Goal: Task Accomplishment & Management: Manage account settings

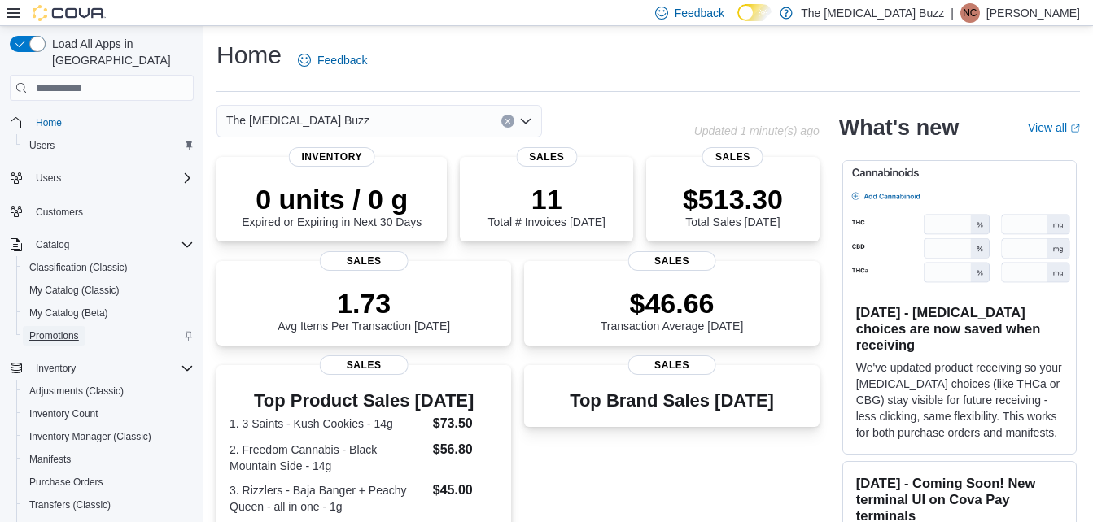
click at [49, 330] on span "Promotions" at bounding box center [54, 336] width 50 height 13
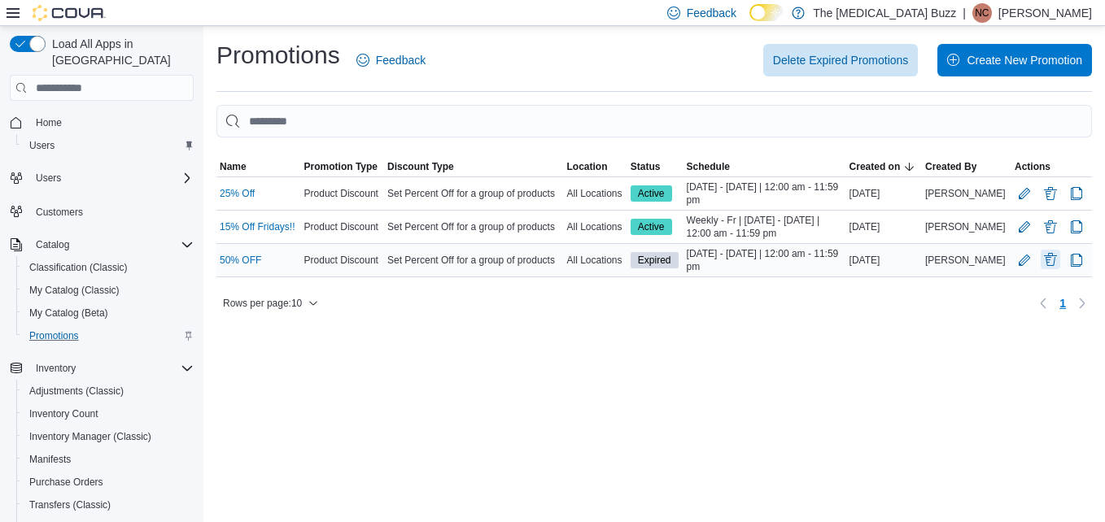
click at [1050, 264] on button "Delete Promotion" at bounding box center [1051, 260] width 20 height 20
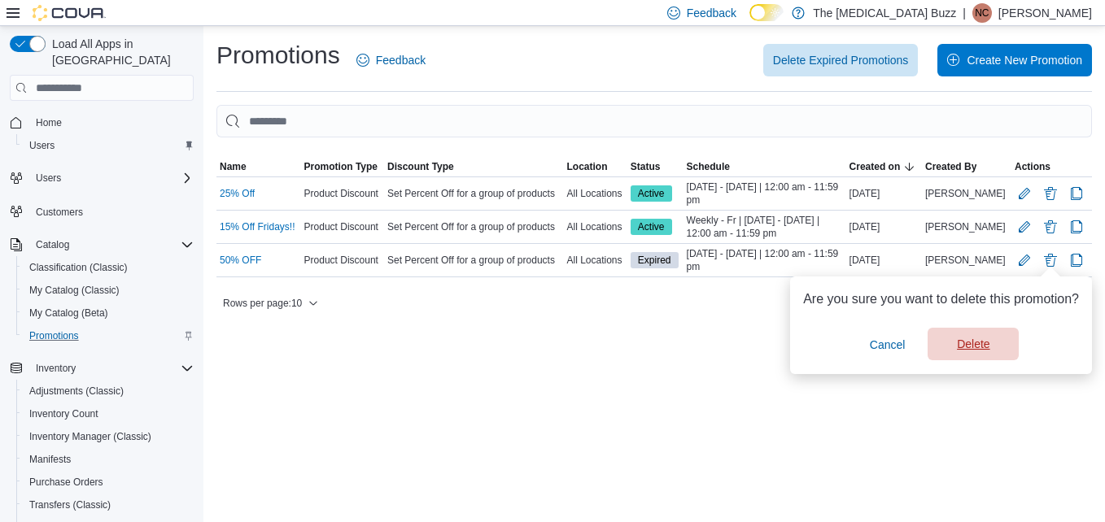
click at [994, 344] on span "Delete" at bounding box center [973, 344] width 72 height 33
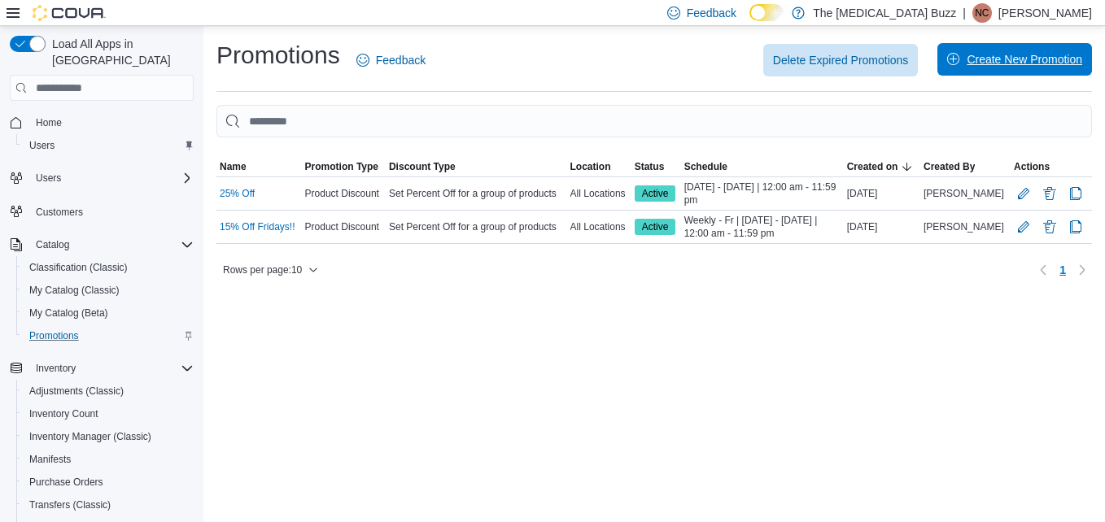
click at [1013, 55] on span "Create New Promotion" at bounding box center [1025, 59] width 116 height 16
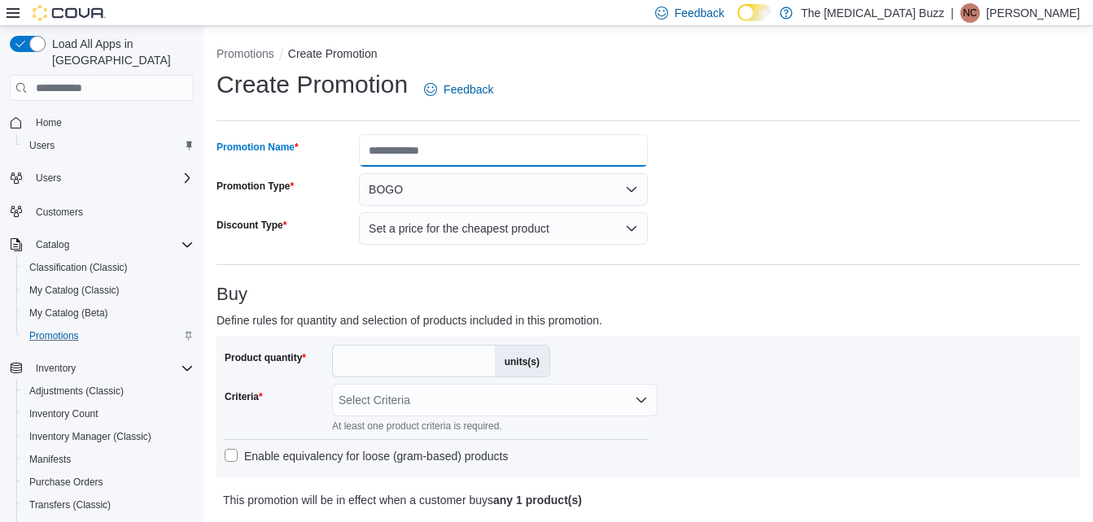
click at [591, 138] on input "Promotion Name" at bounding box center [503, 150] width 289 height 33
type input "**********"
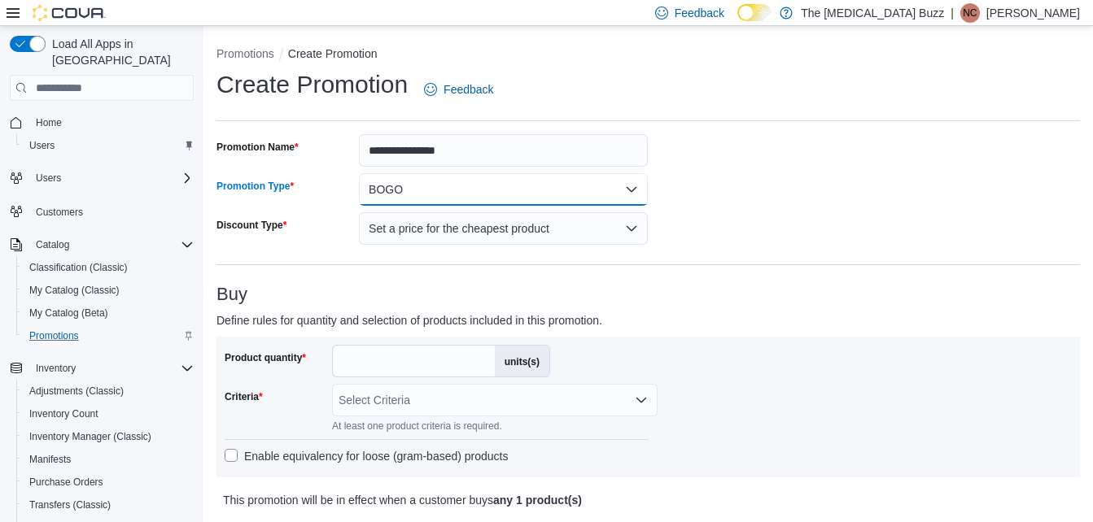
click at [542, 199] on button "BOGO" at bounding box center [503, 189] width 289 height 33
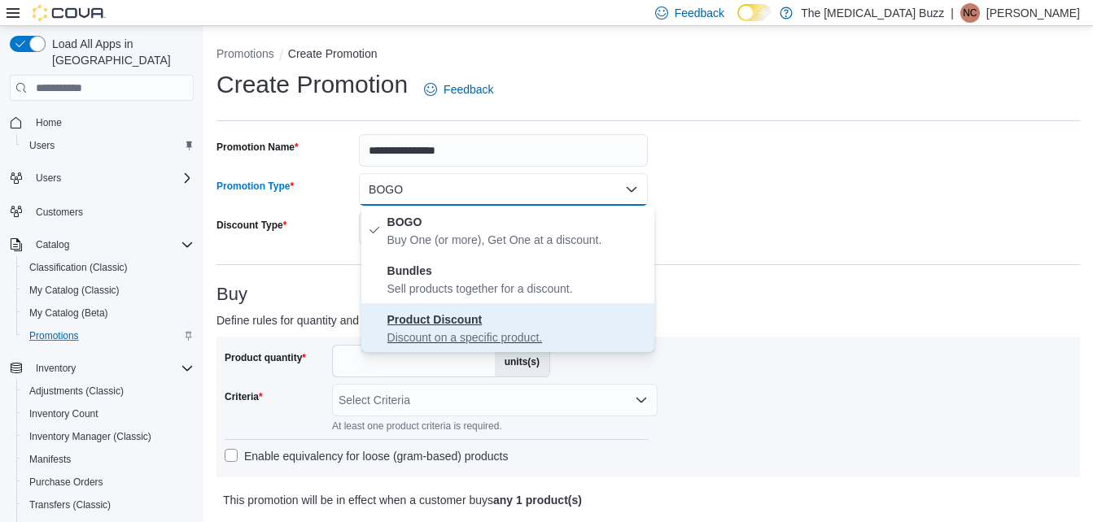
click at [508, 316] on span "Product Discount Discount on a specific product." at bounding box center [517, 328] width 260 height 36
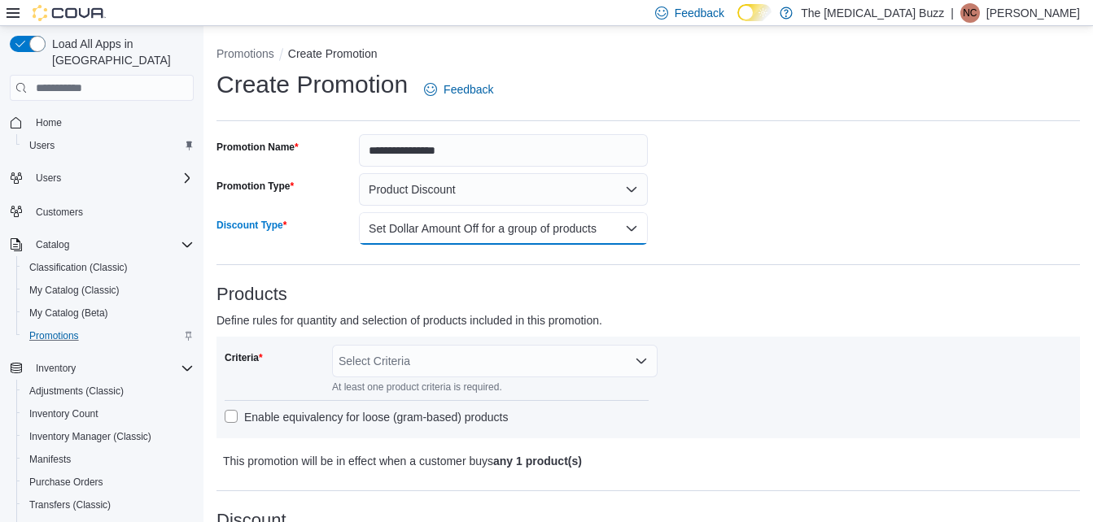
click at [495, 230] on button "Set Dollar Amount Off for a group of products" at bounding box center [503, 228] width 289 height 33
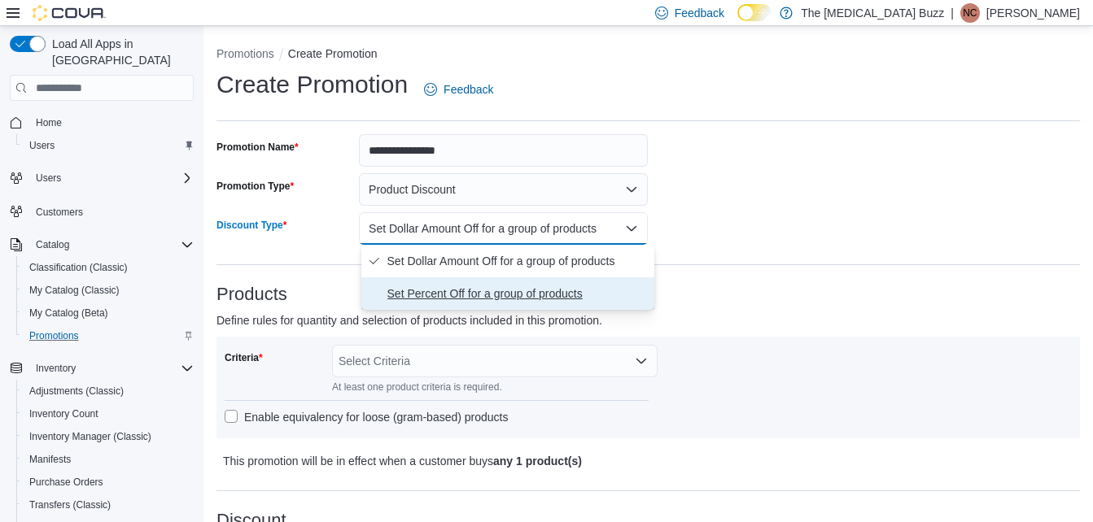
click at [486, 295] on span "Set Percent Off for a group of products" at bounding box center [517, 294] width 260 height 20
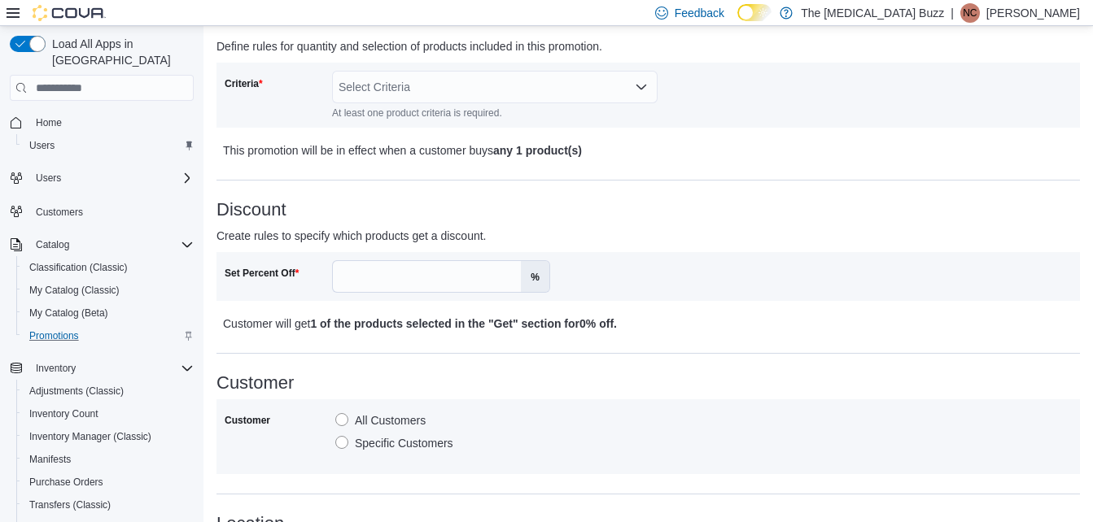
scroll to position [278, 0]
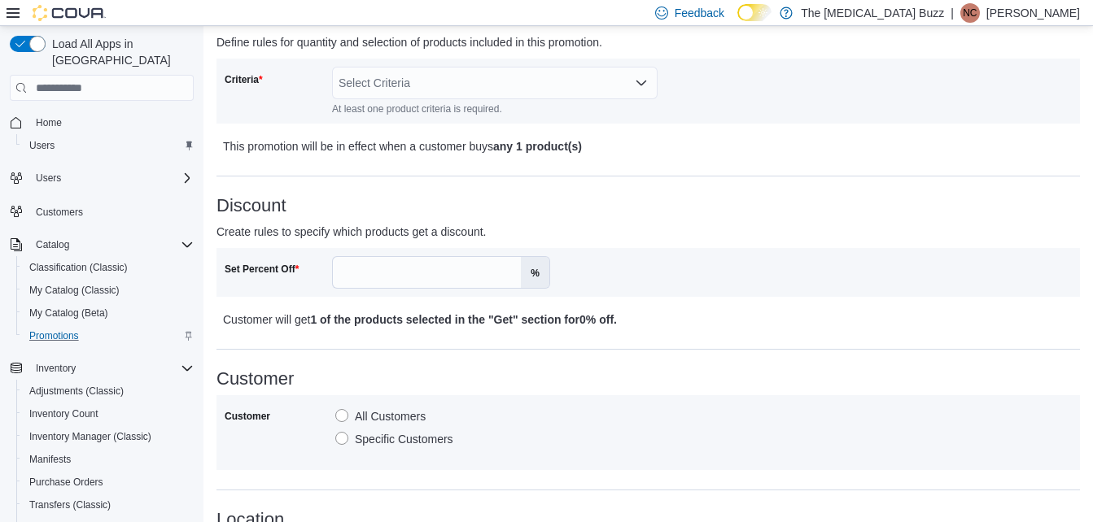
click at [570, 99] on div "Select Criteria" at bounding box center [495, 83] width 326 height 33
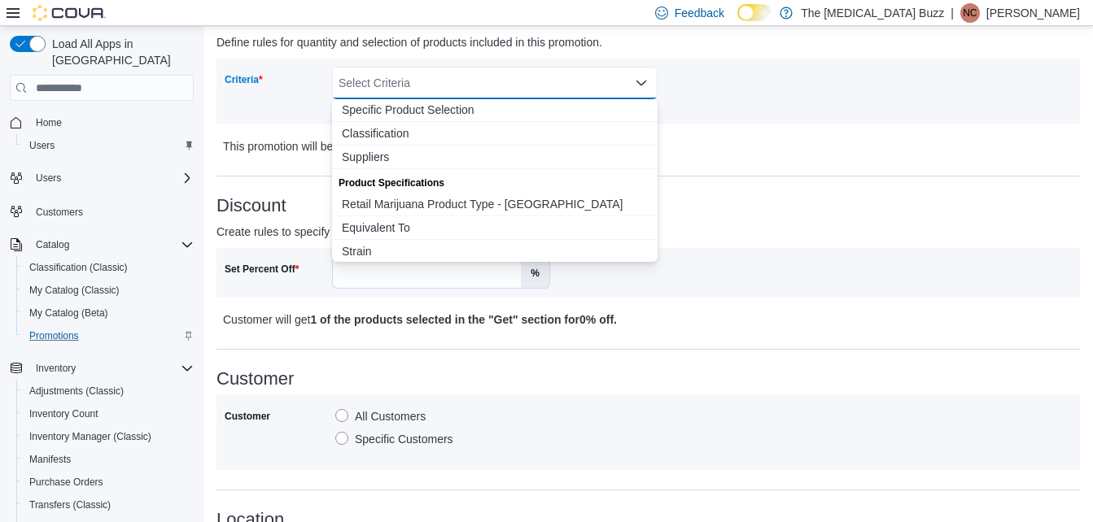
scroll to position [0, 0]
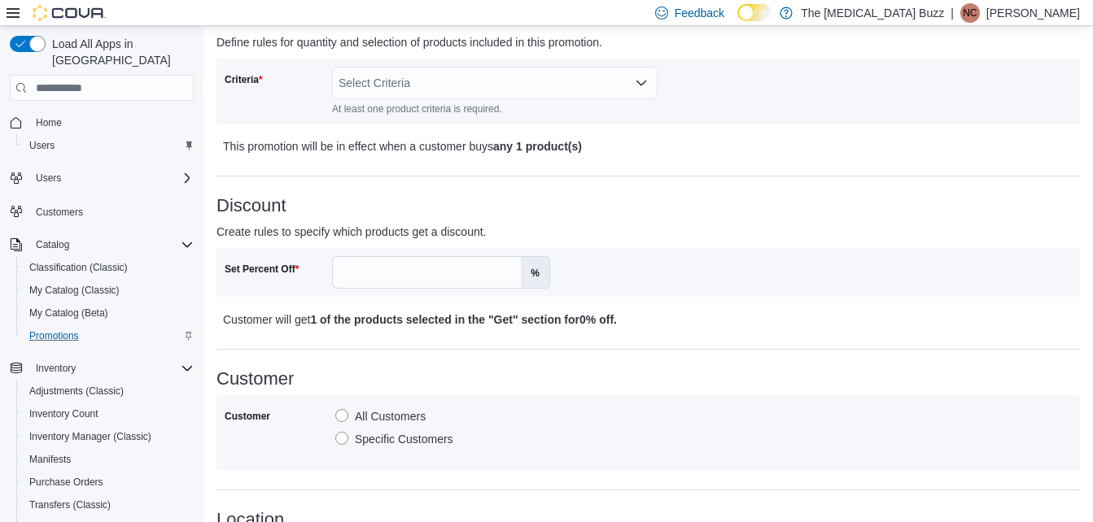
click at [277, 141] on p "This promotion will be in effect when a customer buys any 1 product(s)" at bounding box center [542, 147] width 638 height 20
click at [376, 262] on input "Set Percent Off" at bounding box center [427, 272] width 188 height 31
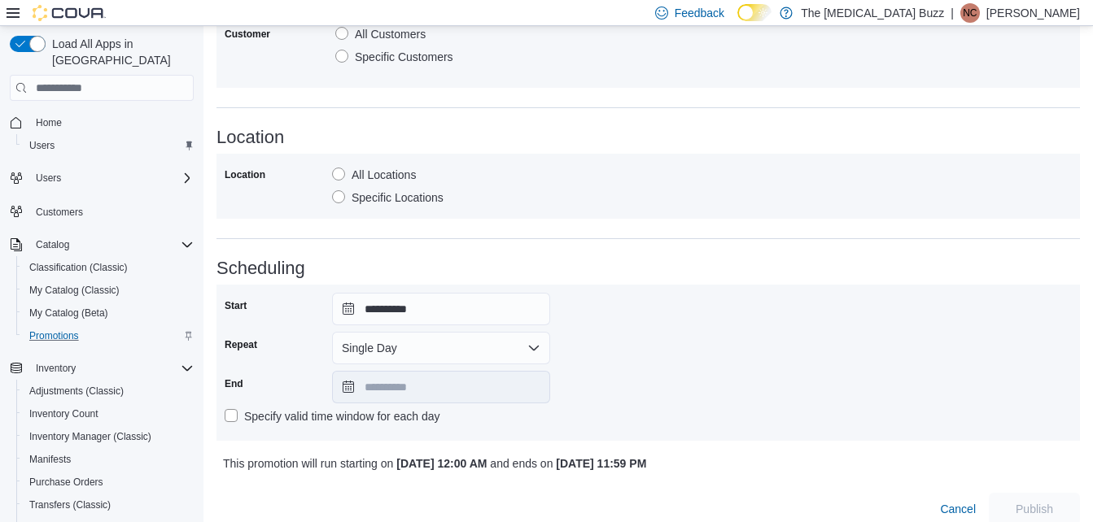
scroll to position [677, 0]
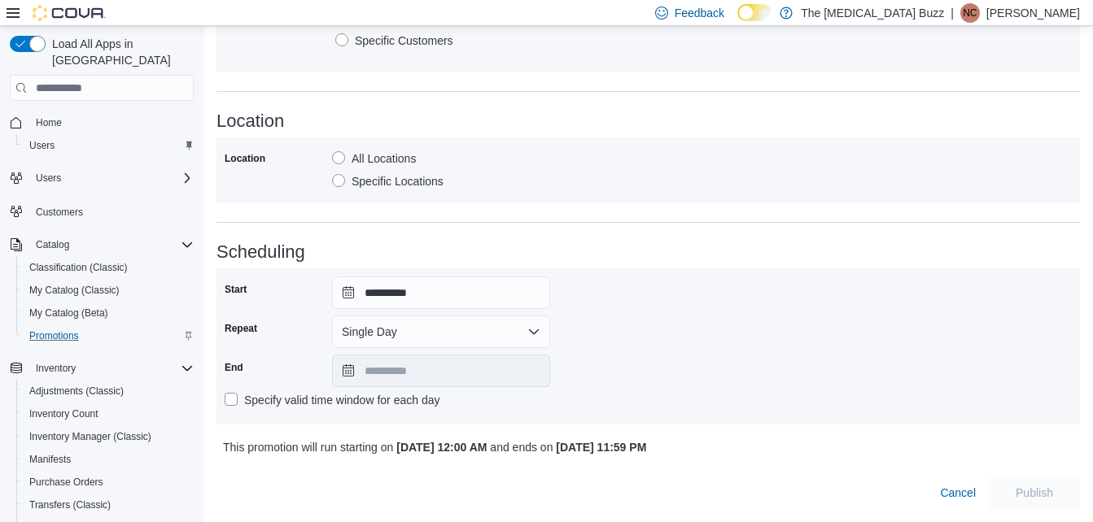
type input "**"
click at [448, 299] on input "**********" at bounding box center [441, 293] width 218 height 33
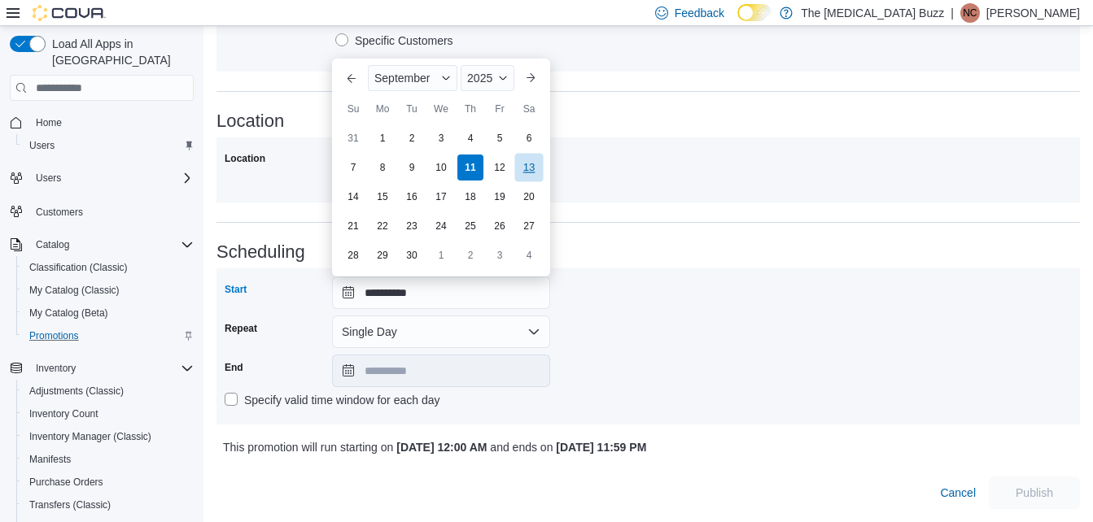
click at [532, 170] on div "13" at bounding box center [528, 167] width 28 height 28
type input "**********"
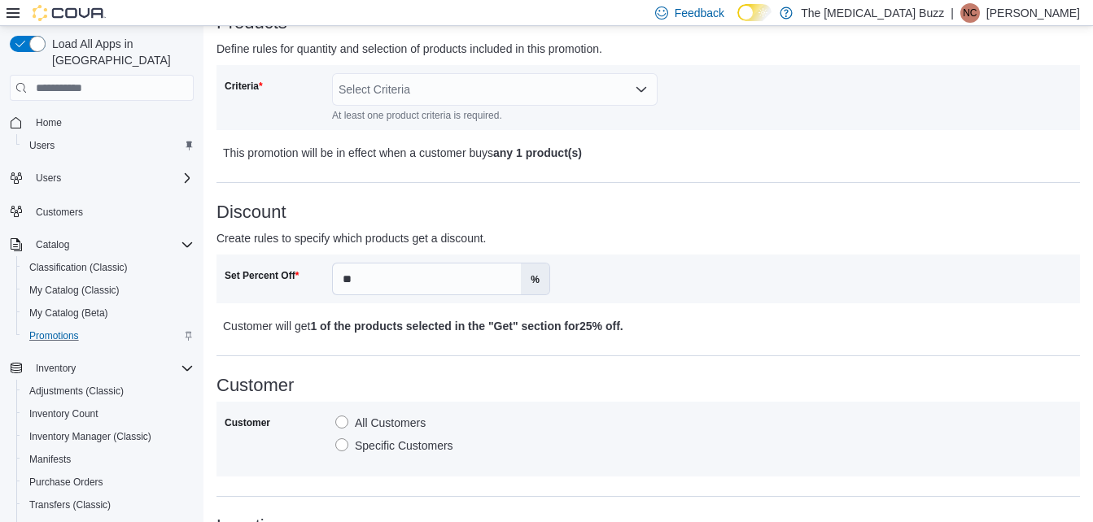
scroll to position [256, 0]
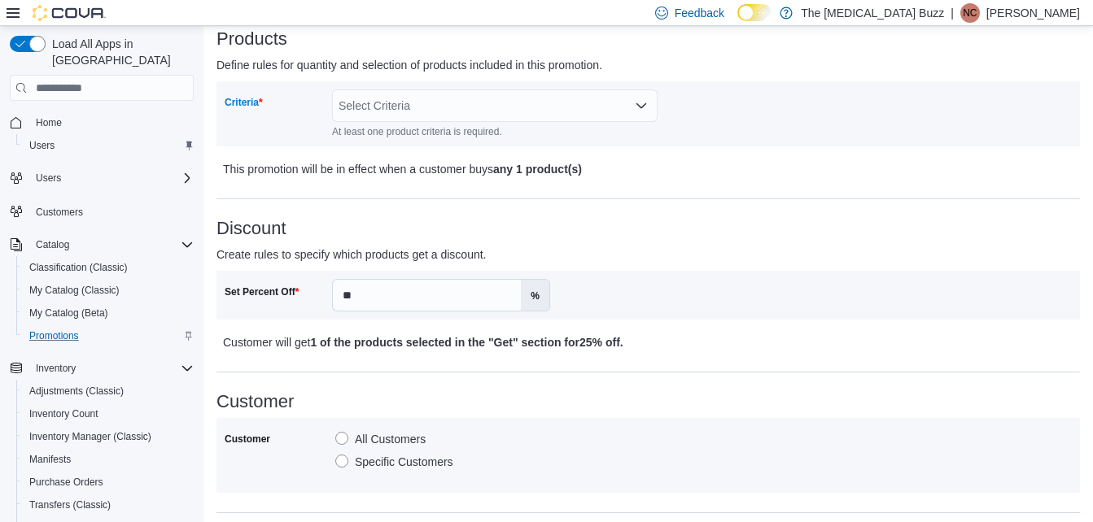
click at [612, 105] on div "Select Criteria" at bounding box center [495, 106] width 326 height 33
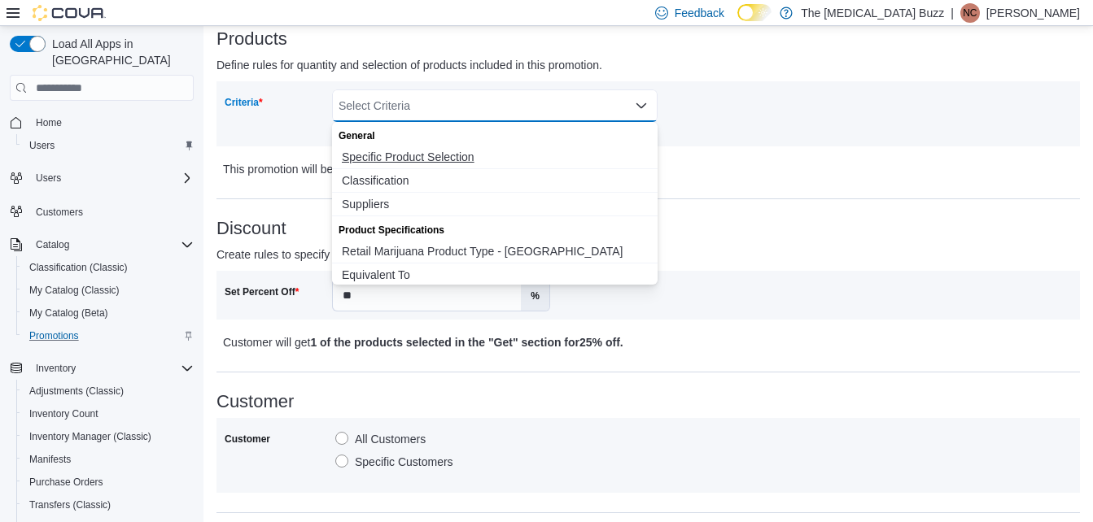
click at [439, 156] on span "Specific Product Selection" at bounding box center [495, 157] width 306 height 16
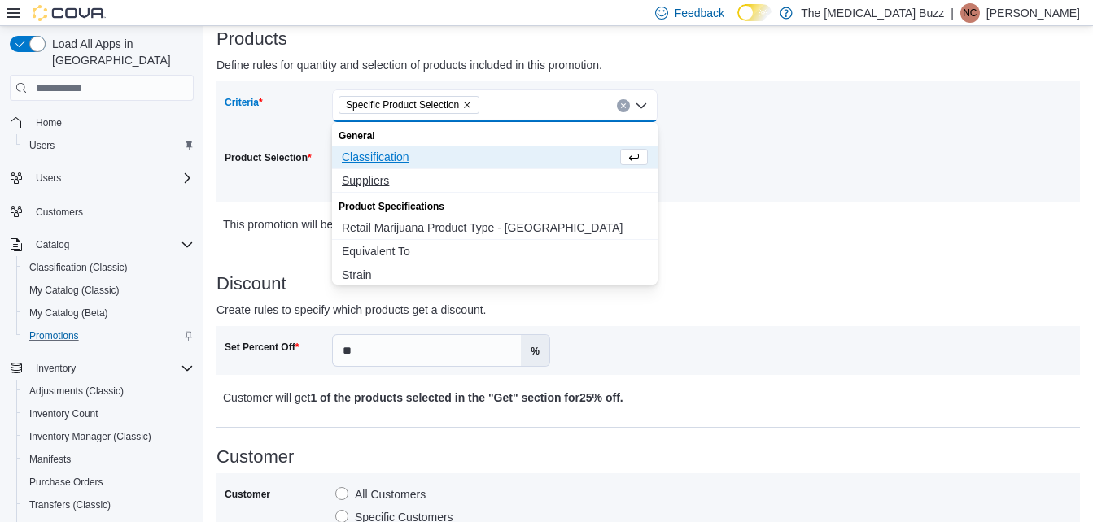
click at [365, 188] on span "Suppliers" at bounding box center [495, 181] width 306 height 16
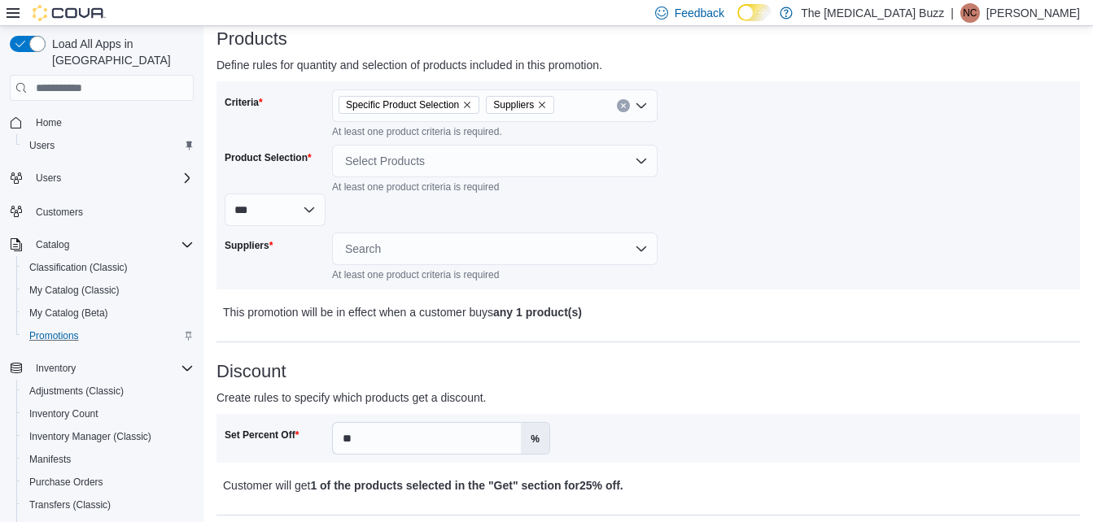
click at [758, 160] on div "Criteria Specific Product Selection Suppliers At least one product criteria is …" at bounding box center [648, 186] width 847 height 192
click at [470, 105] on icon "Remove Specific Product Selection from selection in this group" at bounding box center [467, 105] width 10 height 10
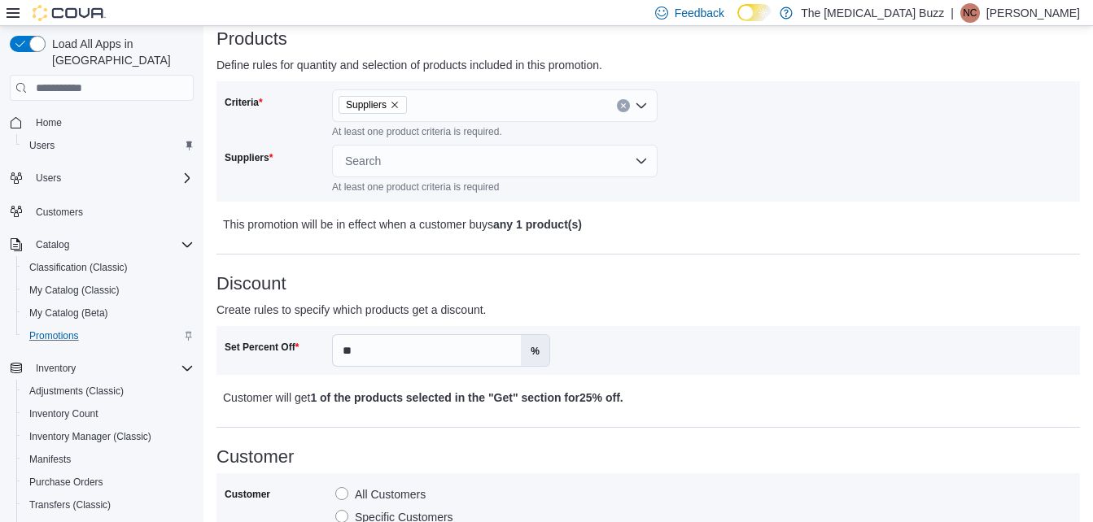
click at [792, 233] on p "This promotion will be in effect when a customer buys any 1 product(s)" at bounding box center [542, 225] width 638 height 20
click at [635, 171] on div "Search" at bounding box center [495, 161] width 326 height 33
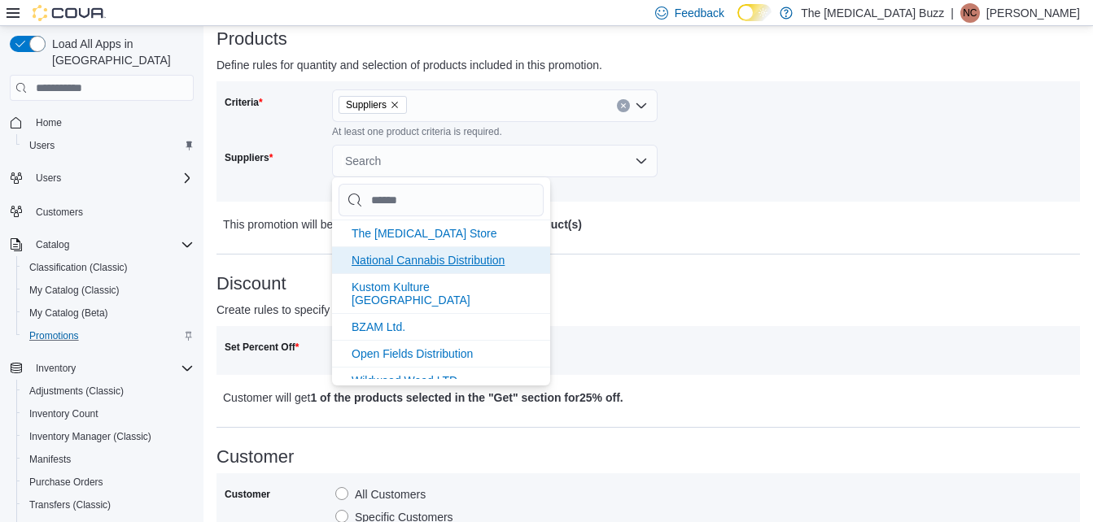
click at [459, 253] on li "National Cannabis Distribution" at bounding box center [441, 260] width 218 height 27
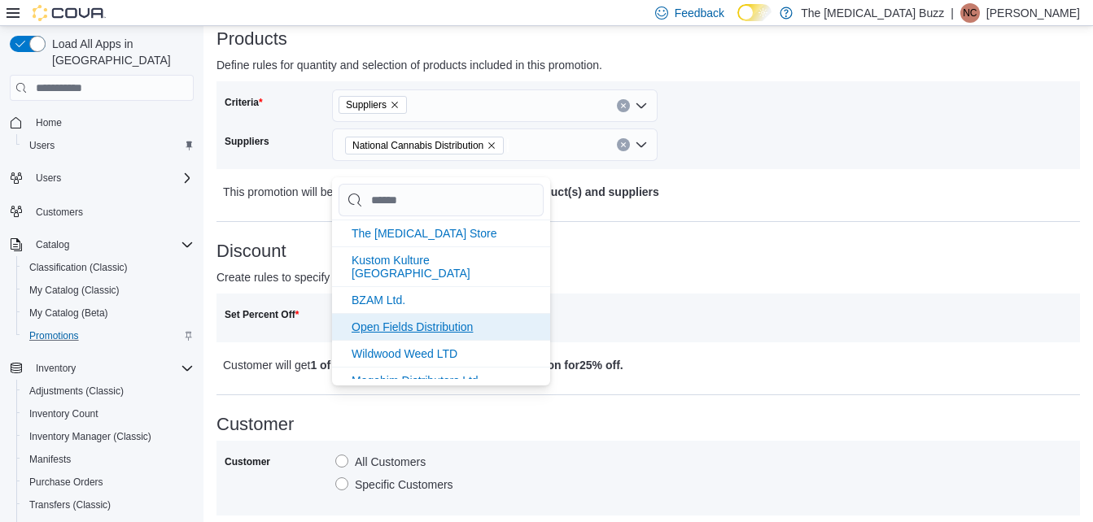
click at [415, 321] on span "Open Fields Distribution" at bounding box center [412, 327] width 121 height 13
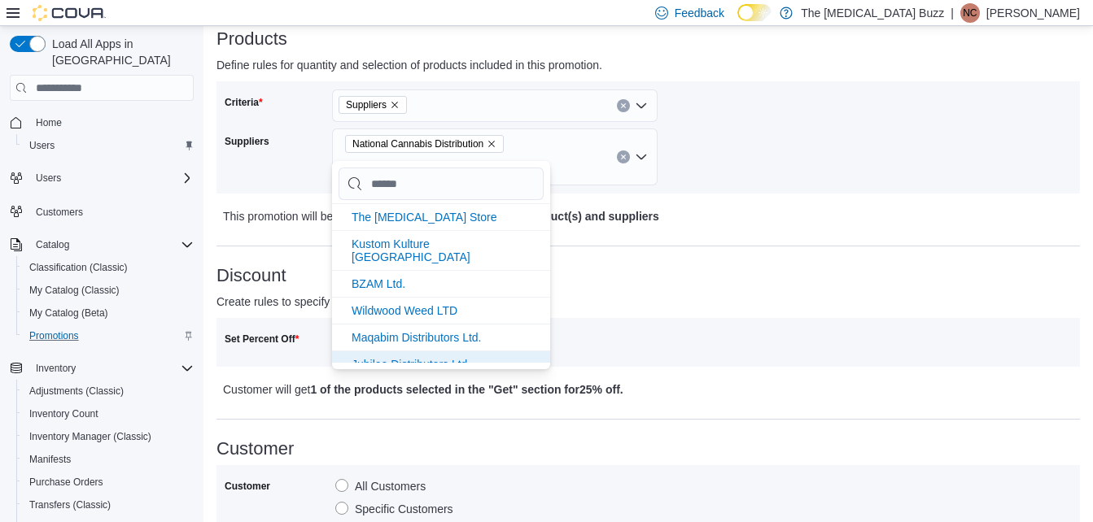
click at [411, 358] on span "Jubilee Distributors Ltd." at bounding box center [411, 364] width 119 height 13
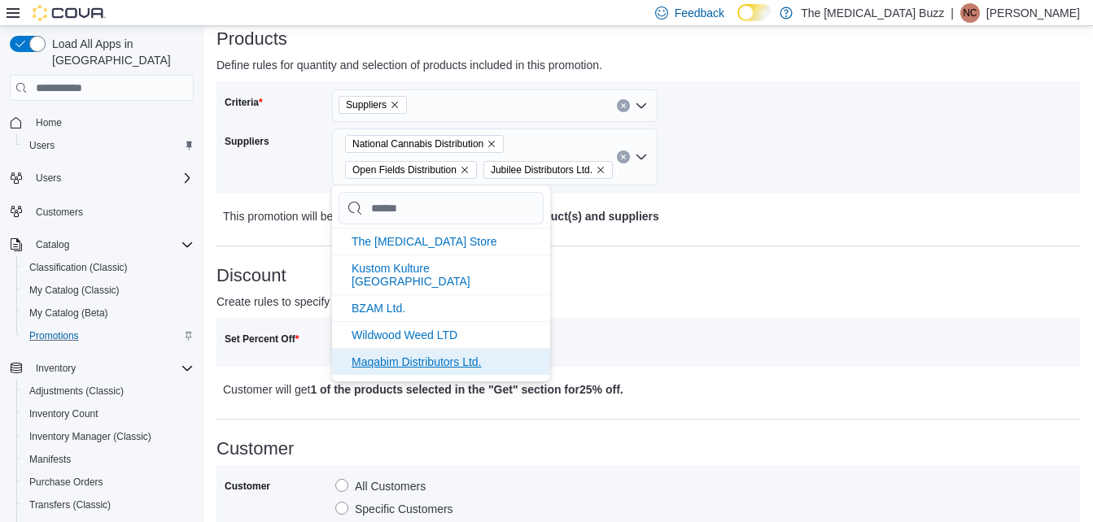
click at [411, 356] on span "Maqabim Distributors Ltd." at bounding box center [417, 362] width 130 height 13
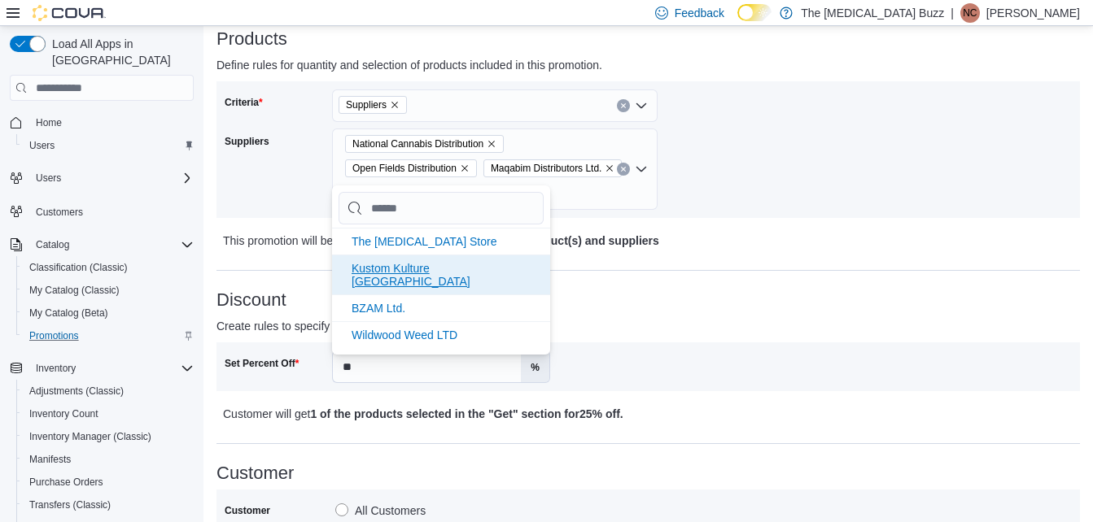
click at [411, 264] on span "Kustom Kulture Canada" at bounding box center [411, 275] width 119 height 26
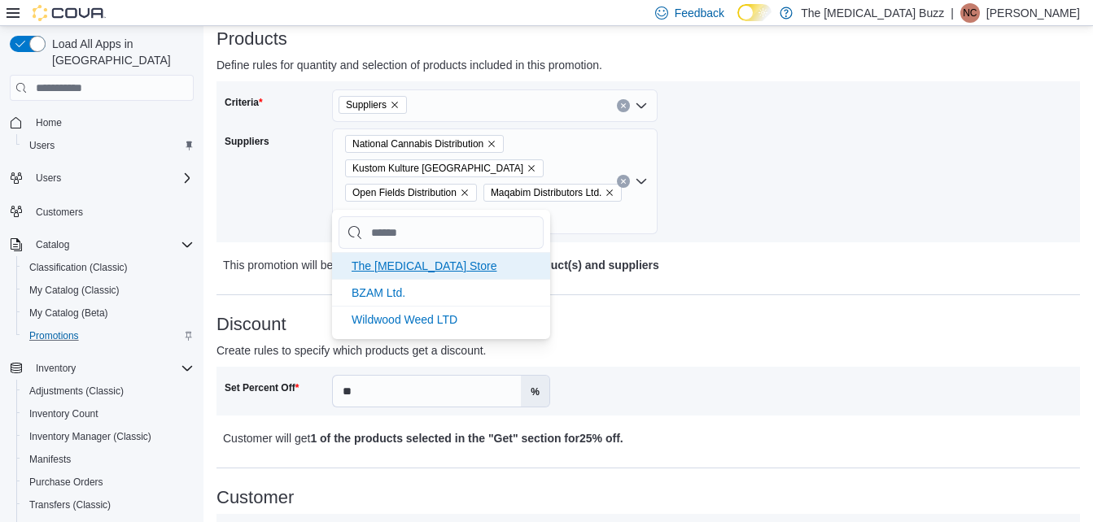
click at [411, 268] on span "The Udder Store" at bounding box center [424, 266] width 145 height 13
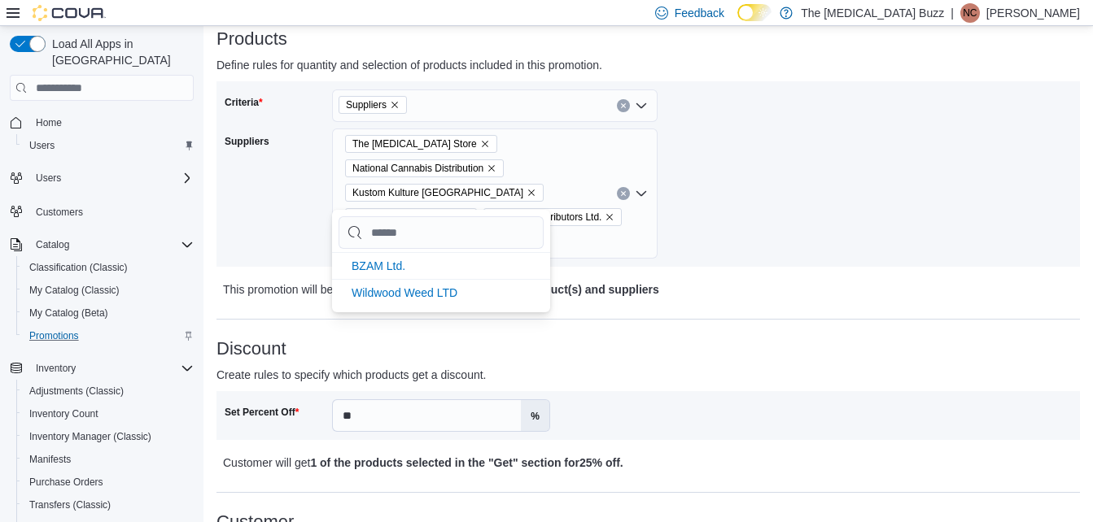
click at [750, 156] on div "Criteria Suppliers Suppliers The Udder Store National Cannabis Distribution Kus…" at bounding box center [648, 174] width 847 height 169
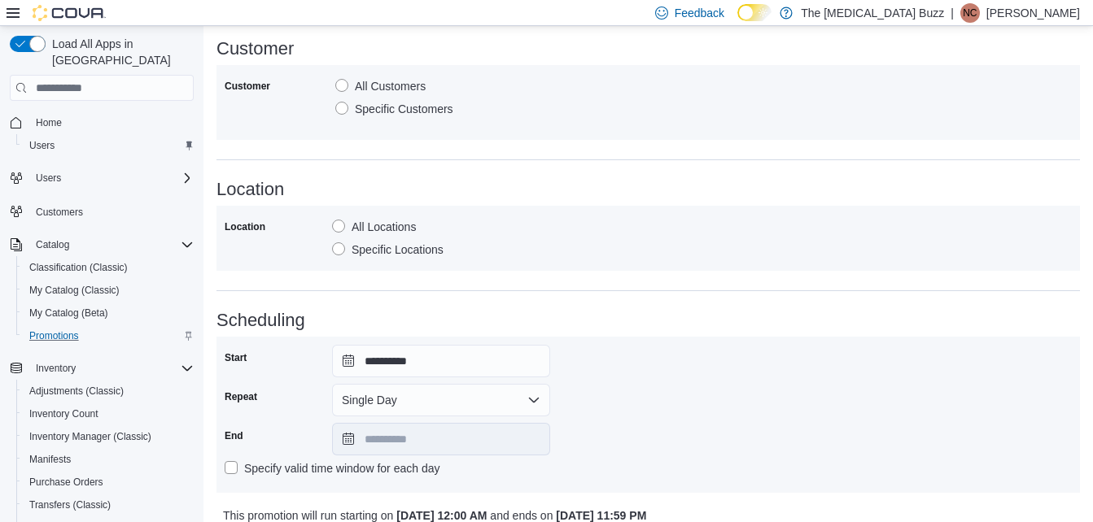
scroll to position [749, 0]
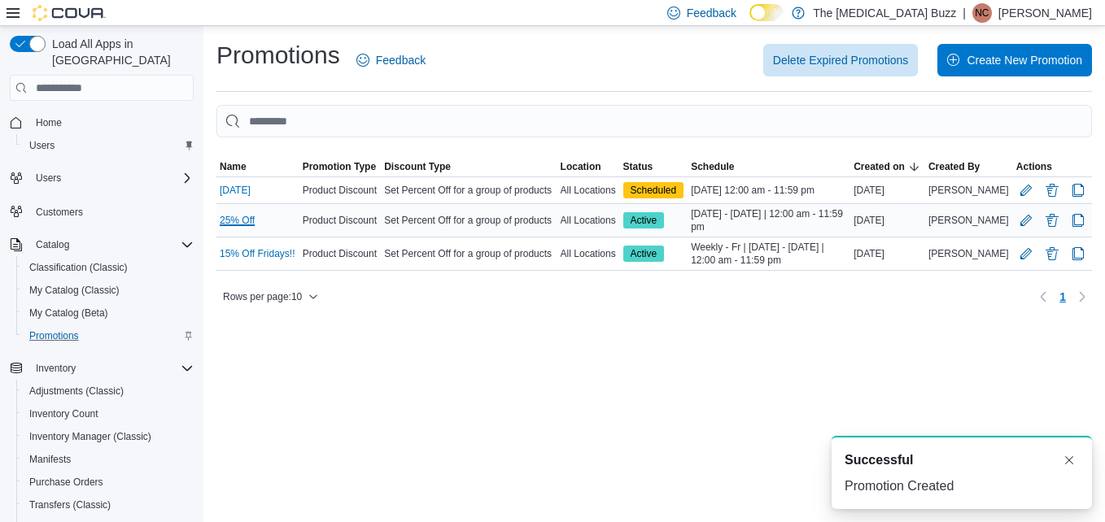
click at [236, 216] on link "25% Off" at bounding box center [237, 220] width 35 height 13
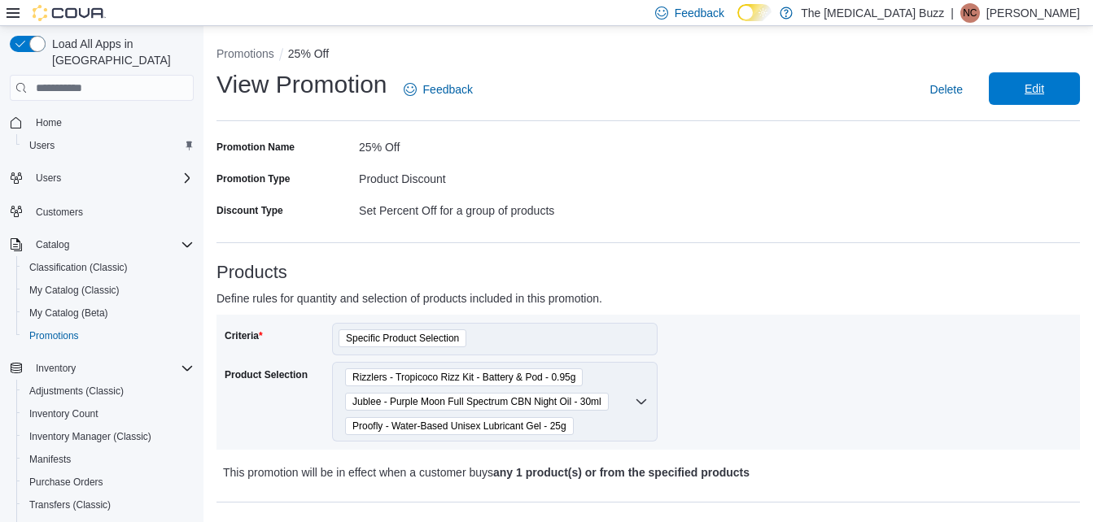
click at [1057, 96] on span "Edit" at bounding box center [1034, 88] width 72 height 33
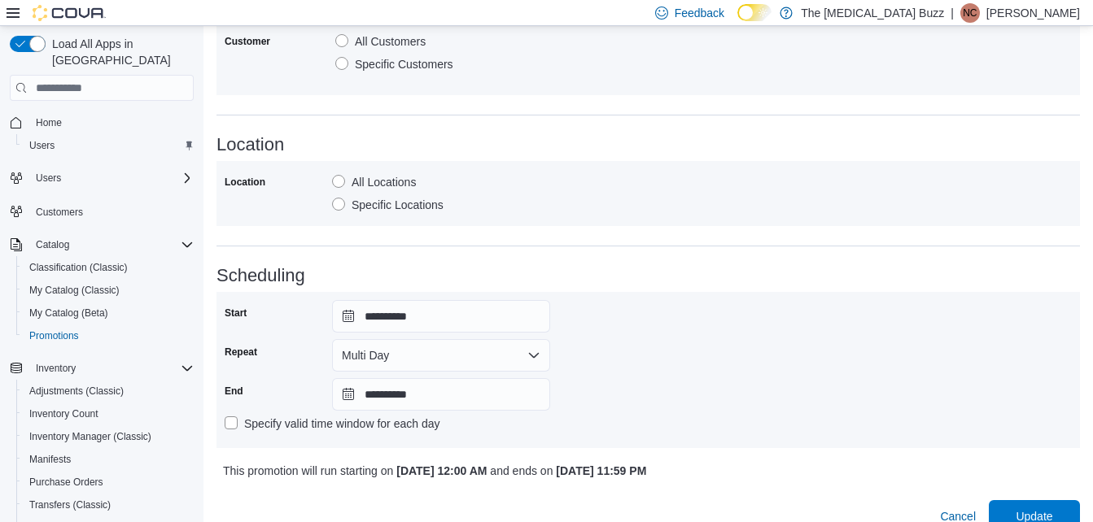
scroll to position [747, 0]
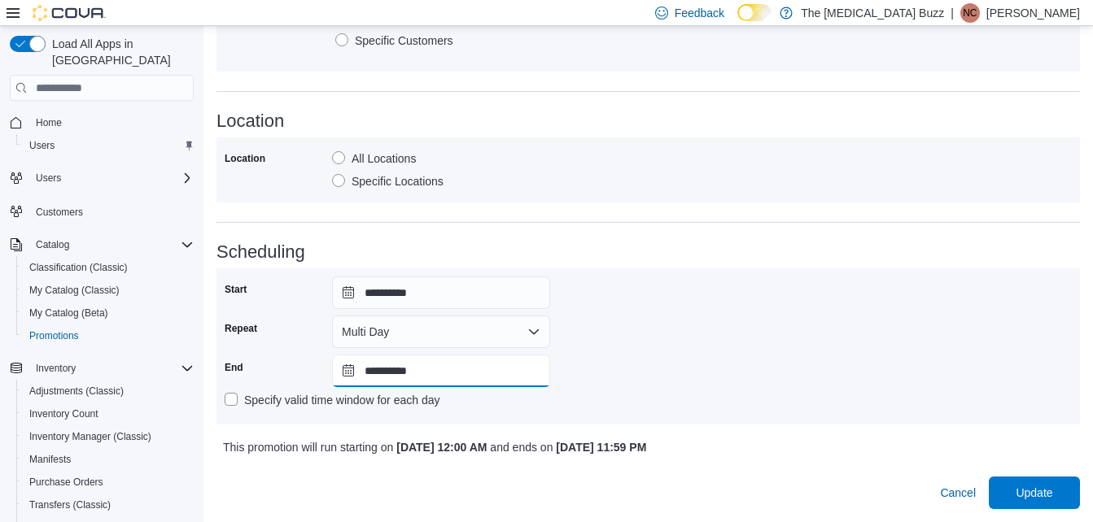
click at [462, 373] on input "**********" at bounding box center [441, 371] width 218 height 33
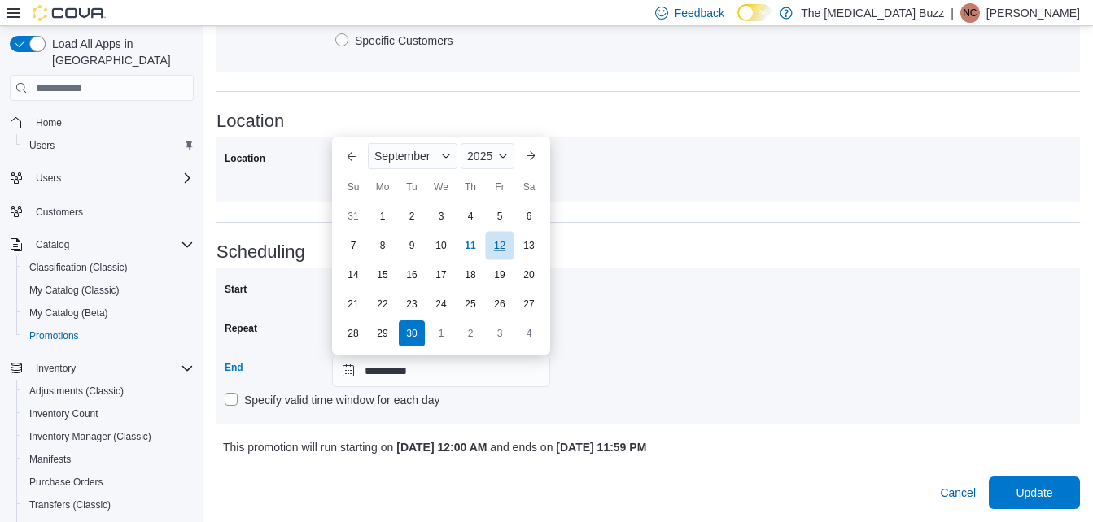
click at [504, 251] on div "12" at bounding box center [499, 245] width 28 height 28
type input "**********"
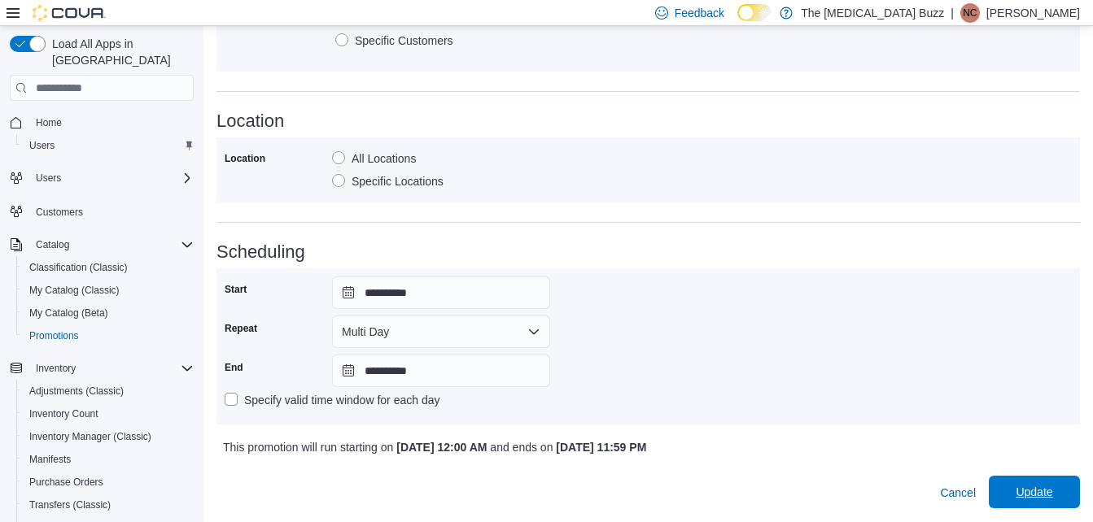
click at [1027, 490] on span "Update" at bounding box center [1034, 492] width 72 height 33
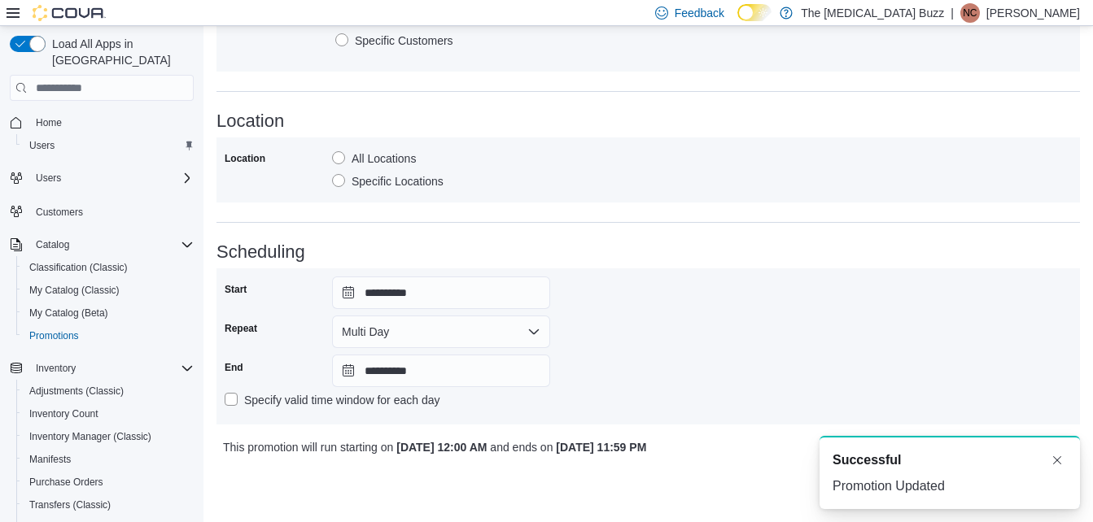
scroll to position [0, 0]
